Goal: Book appointment/travel/reservation

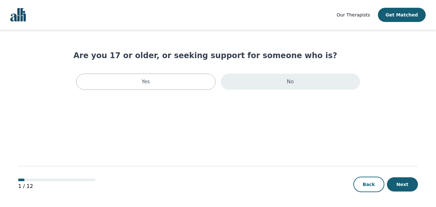
click at [262, 82] on div "No" at bounding box center [291, 82] width 140 height 16
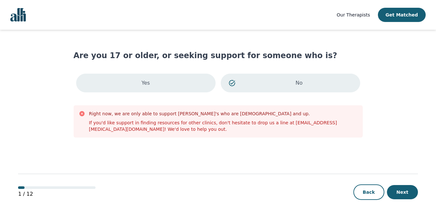
click at [175, 86] on div "Yes" at bounding box center [146, 83] width 140 height 19
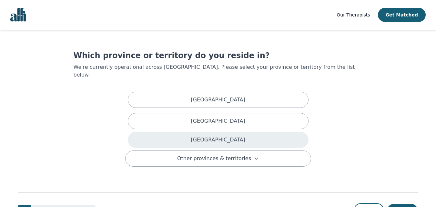
click at [230, 132] on div "[GEOGRAPHIC_DATA]" at bounding box center [218, 140] width 181 height 16
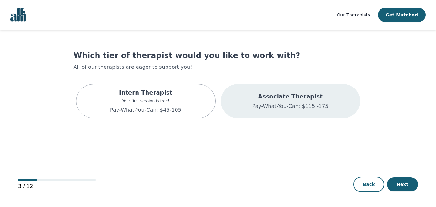
click at [287, 109] on p "Pay-What-You-Can: $115 -175" at bounding box center [290, 106] width 76 height 8
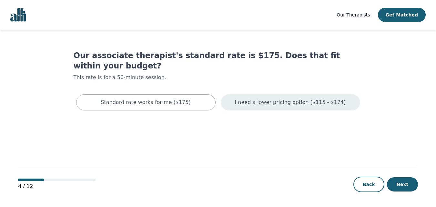
click at [288, 98] on p "I need a lower pricing option ($115 - $174)" at bounding box center [290, 102] width 111 height 8
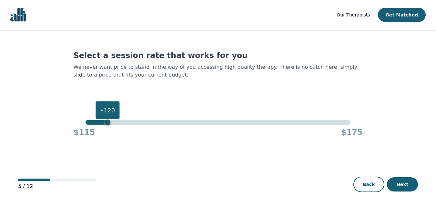
drag, startPoint x: 352, startPoint y: 124, endPoint x: 108, endPoint y: 127, distance: 243.8
click at [108, 127] on div "$120 $115 $175" at bounding box center [218, 128] width 289 height 17
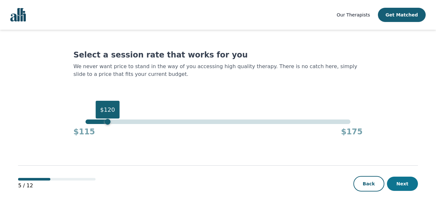
click at [401, 182] on button "Next" at bounding box center [402, 184] width 31 height 14
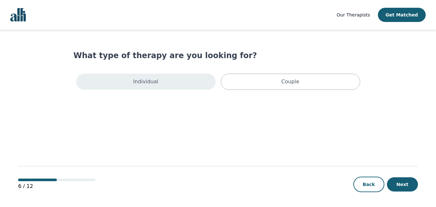
click at [166, 88] on div "Individual" at bounding box center [146, 82] width 140 height 16
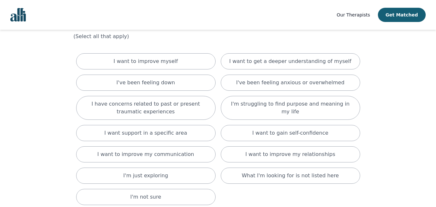
scroll to position [32, 0]
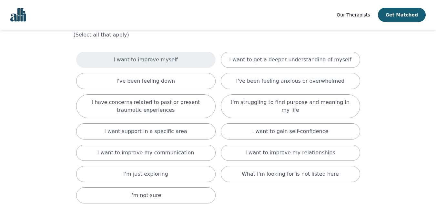
click at [169, 57] on p "I want to improve myself" at bounding box center [146, 60] width 64 height 8
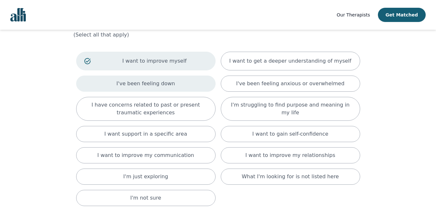
click at [169, 85] on p "I've been feeling down" at bounding box center [146, 84] width 58 height 8
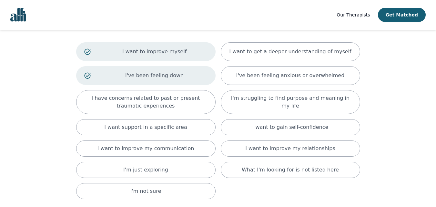
scroll to position [42, 0]
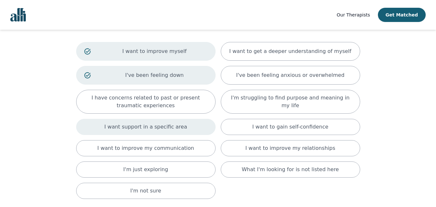
click at [111, 129] on p "I want support in a specific area" at bounding box center [145, 127] width 83 height 8
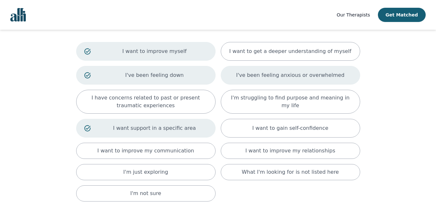
click at [270, 82] on div "I've been feeling anxious or overwhelmed" at bounding box center [291, 75] width 140 height 19
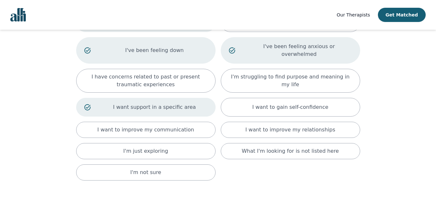
scroll to position [71, 0]
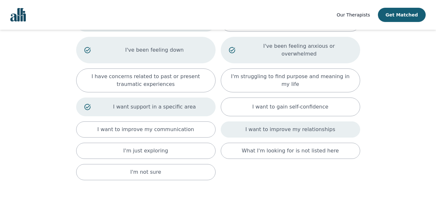
click at [330, 129] on div "I want to improve my relationships" at bounding box center [291, 129] width 140 height 16
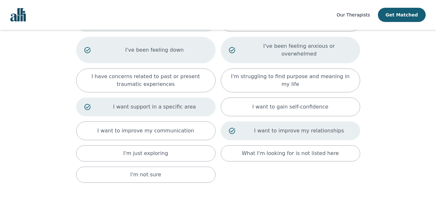
scroll to position [109, 0]
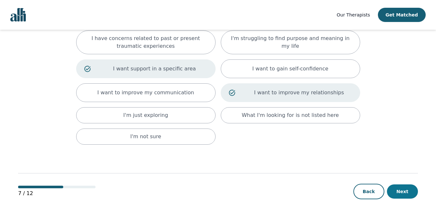
click at [403, 186] on button "Next" at bounding box center [402, 191] width 31 height 14
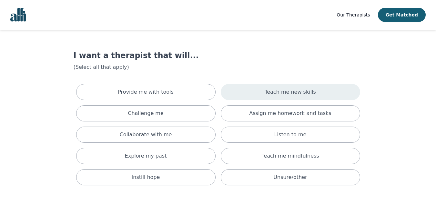
click at [262, 90] on div "Teach me new skills" at bounding box center [291, 92] width 140 height 16
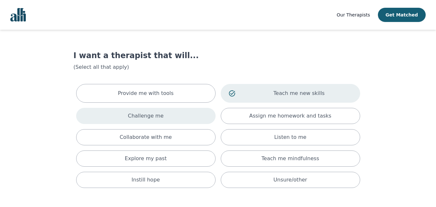
click at [184, 115] on div "Challenge me" at bounding box center [146, 116] width 140 height 16
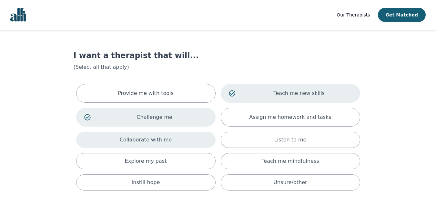
click at [178, 139] on div "Collaborate with me" at bounding box center [146, 140] width 140 height 16
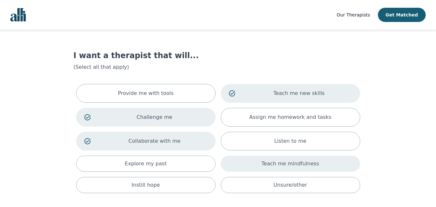
click at [249, 166] on div "Teach me mindfulness" at bounding box center [291, 164] width 140 height 16
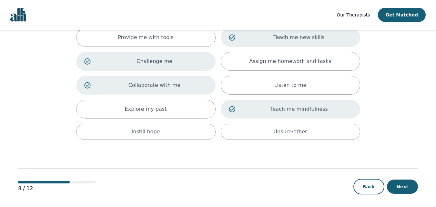
scroll to position [56, 0]
click at [406, 185] on button "Next" at bounding box center [402, 186] width 31 height 14
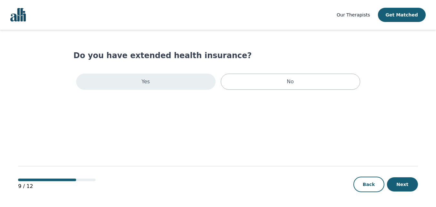
click at [171, 83] on div "Yes" at bounding box center [146, 82] width 140 height 16
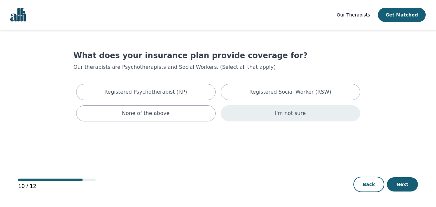
click at [255, 118] on div "I'm not sure" at bounding box center [291, 113] width 140 height 16
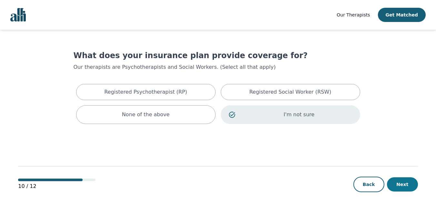
click at [407, 183] on button "Next" at bounding box center [402, 184] width 31 height 14
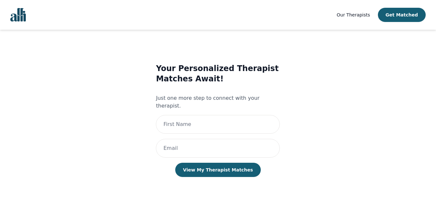
scroll to position [1, 0]
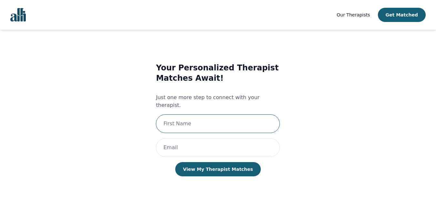
click at [237, 114] on input "text" at bounding box center [218, 123] width 124 height 19
type input "[PERSON_NAME]"
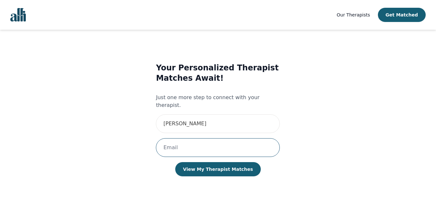
click at [194, 145] on input "email" at bounding box center [218, 147] width 124 height 19
type input "[EMAIL_ADDRESS][DOMAIN_NAME]"
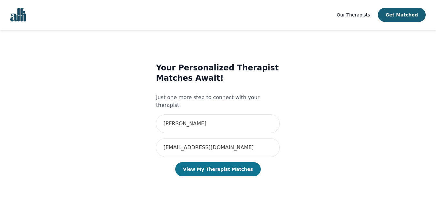
click at [228, 165] on button "View My Therapist Matches" at bounding box center [218, 169] width 86 height 14
